Goal: Information Seeking & Learning: Learn about a topic

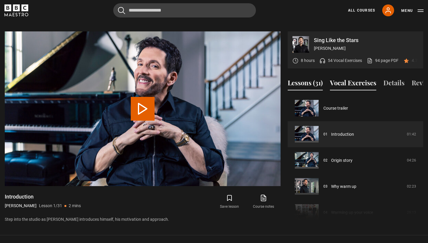
click at [336, 78] on button "Vocal Exercises" at bounding box center [353, 84] width 46 height 12
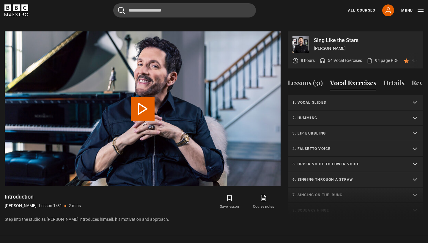
click at [319, 98] on summary "1. Vocal slides" at bounding box center [354, 102] width 135 height 15
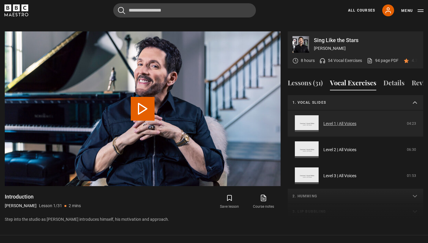
click at [323, 121] on link "Level 1 | All Voices" at bounding box center [339, 124] width 33 height 6
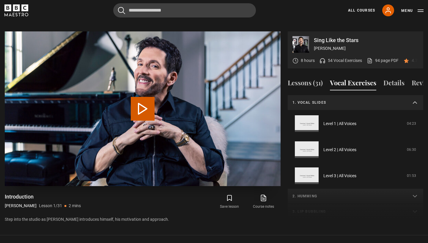
click at [150, 98] on button "Play Lesson Introduction" at bounding box center [143, 109] width 24 height 24
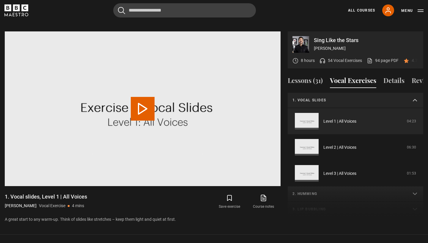
click at [149, 99] on video-js "Video Player is loading. Play Video 10s Skip Back 10 seconds 10s Skip Forward 1…" at bounding box center [143, 108] width 276 height 155
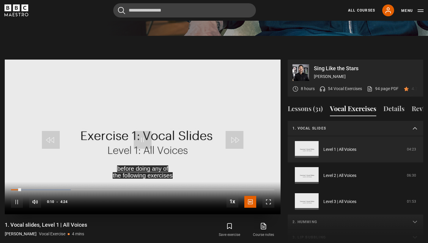
scroll to position [265, 0]
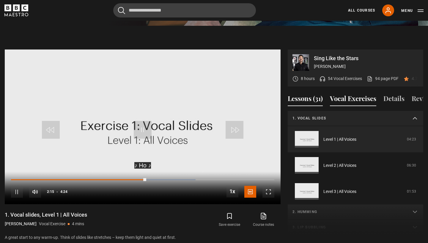
click at [311, 94] on button "Lessons (31)" at bounding box center [304, 100] width 35 height 12
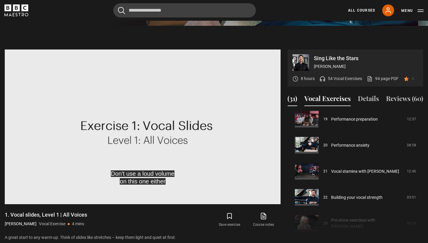
scroll to position [0, 26]
click at [335, 94] on button "Vocal Exercises" at bounding box center [327, 100] width 46 height 12
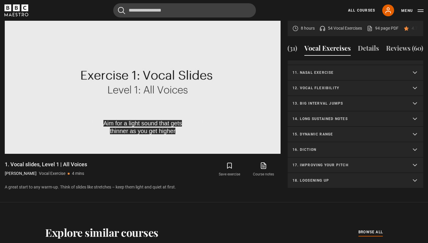
scroll to position [287, 0]
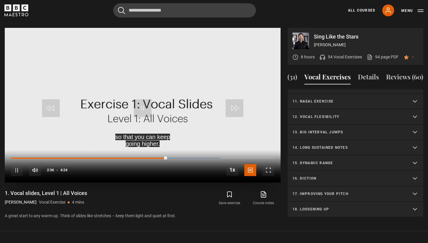
click at [145, 99] on span "Video Player" at bounding box center [143, 108] width 18 height 18
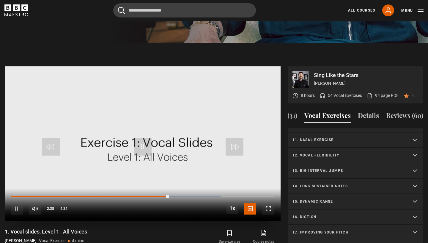
scroll to position [239, 0]
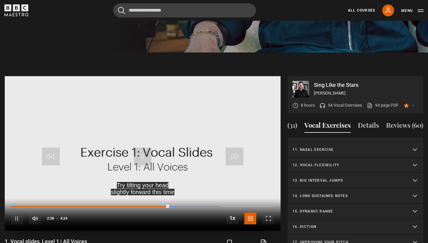
click at [148, 148] on span "Video Player" at bounding box center [143, 157] width 18 height 18
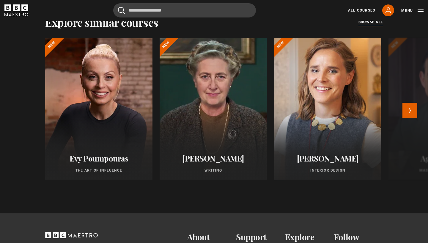
scroll to position [512, 0]
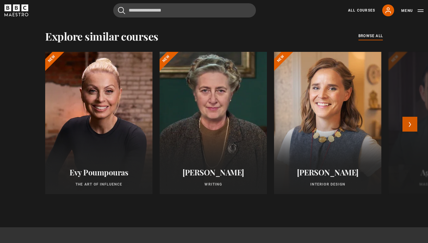
click at [407, 117] on button "Next" at bounding box center [409, 124] width 15 height 15
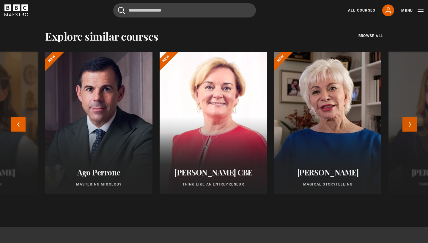
click at [407, 117] on button "Next" at bounding box center [409, 124] width 15 height 15
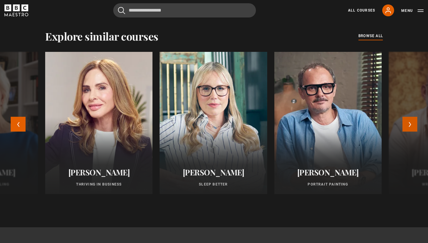
click at [407, 117] on button "Next" at bounding box center [409, 124] width 15 height 15
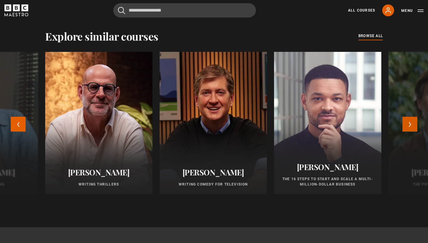
click at [407, 117] on button "Next" at bounding box center [409, 124] width 15 height 15
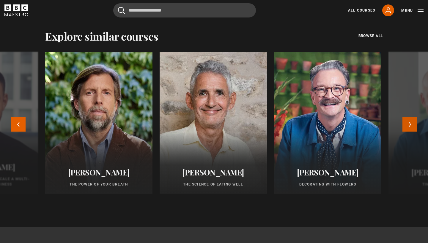
click at [407, 117] on button "Next" at bounding box center [409, 124] width 15 height 15
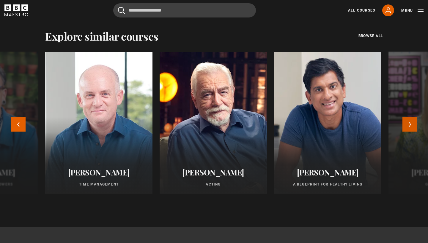
click at [407, 117] on button "Next" at bounding box center [409, 124] width 15 height 15
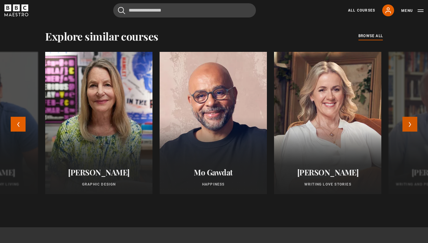
click at [408, 117] on button "Next" at bounding box center [409, 124] width 15 height 15
